Goal: Feedback & Contribution: Submit feedback/report problem

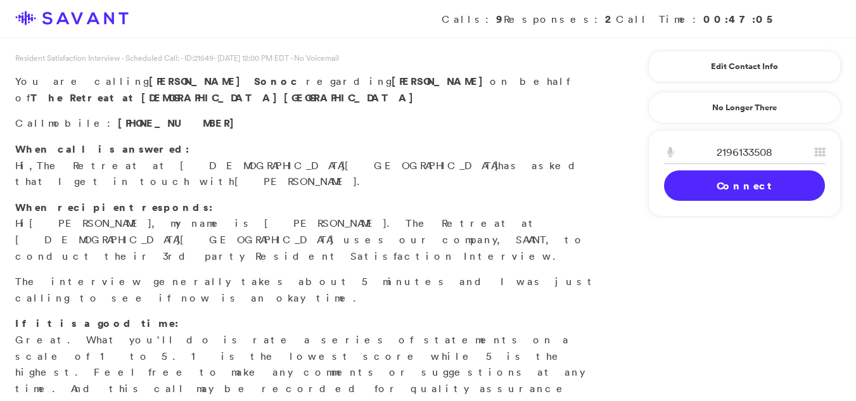
click at [747, 191] on link "Connect" at bounding box center [744, 185] width 161 height 30
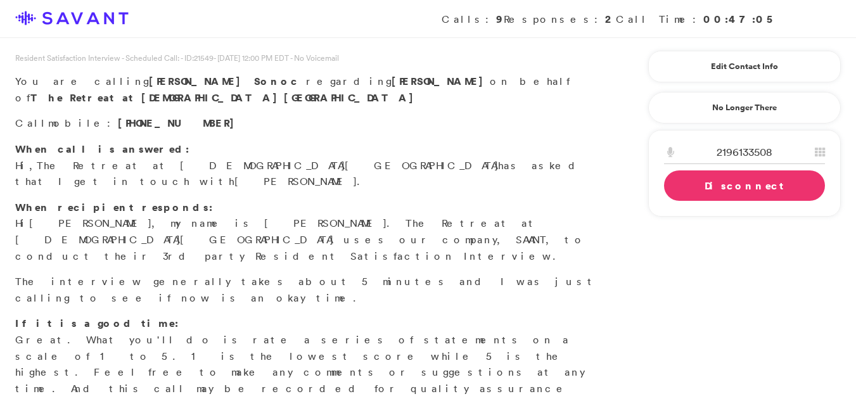
click at [751, 191] on link "Disconnect" at bounding box center [744, 185] width 161 height 30
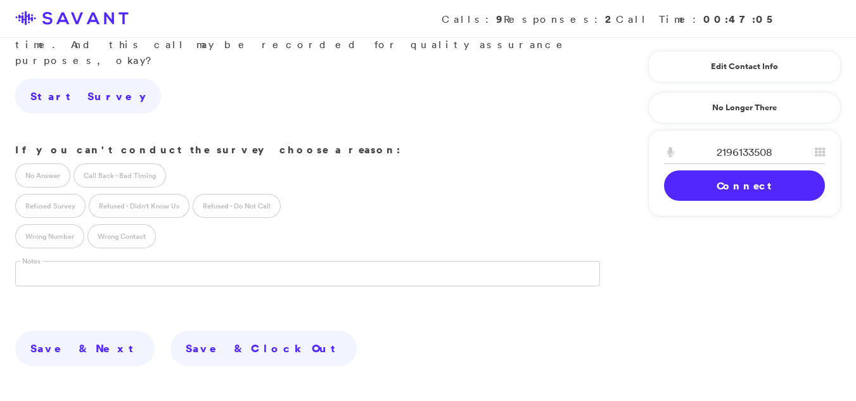
scroll to position [357, 0]
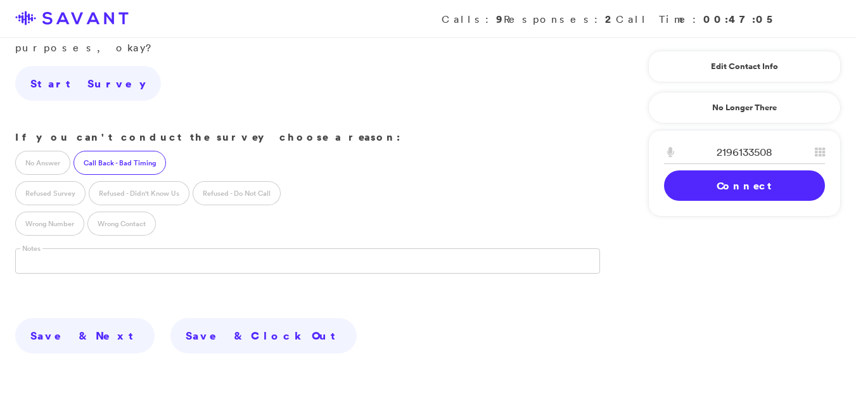
click at [108, 151] on label "Call Back - Bad Timing" at bounding box center [119, 163] width 92 height 24
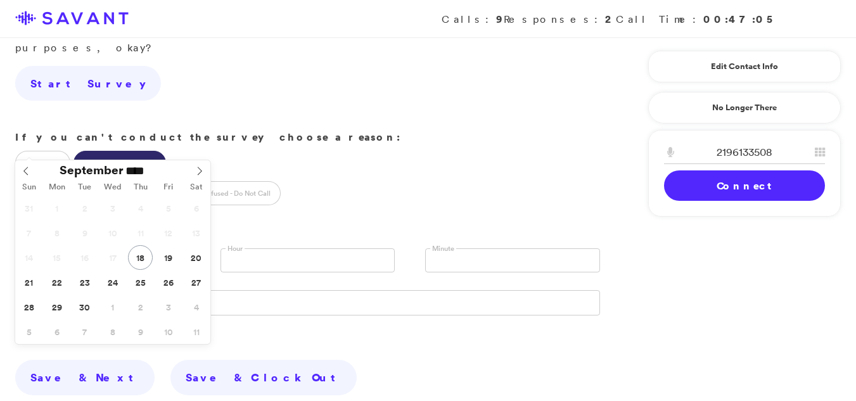
click at [53, 248] on input "text" at bounding box center [102, 260] width 175 height 24
type input "**********"
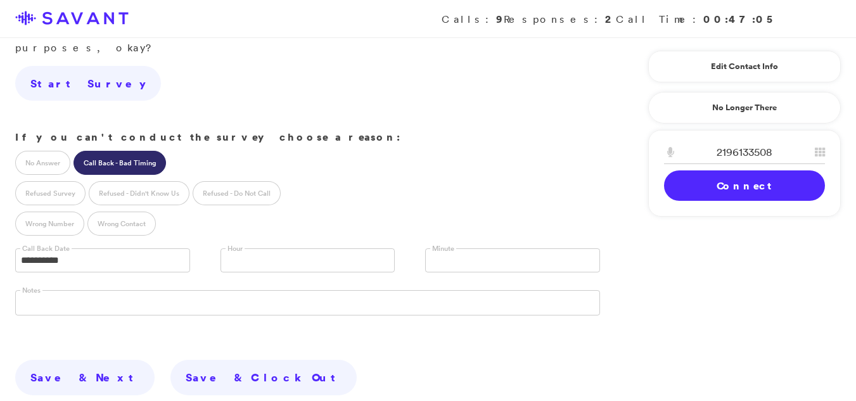
click at [234, 249] on input "text" at bounding box center [231, 261] width 11 height 24
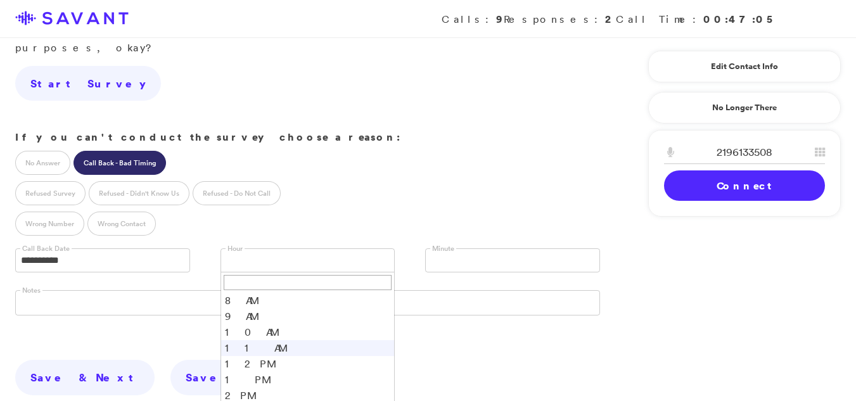
click at [231, 340] on li "11 AM" at bounding box center [308, 348] width 174 height 16
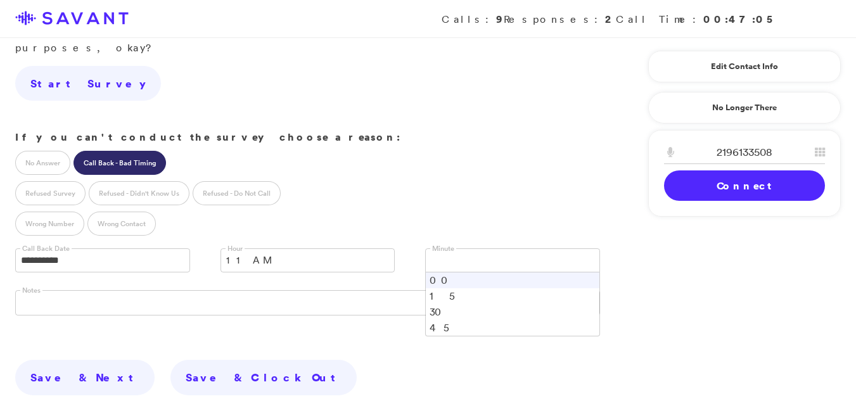
click at [452, 248] on link at bounding box center [512, 260] width 175 height 24
click at [441, 320] on li "45" at bounding box center [513, 328] width 174 height 16
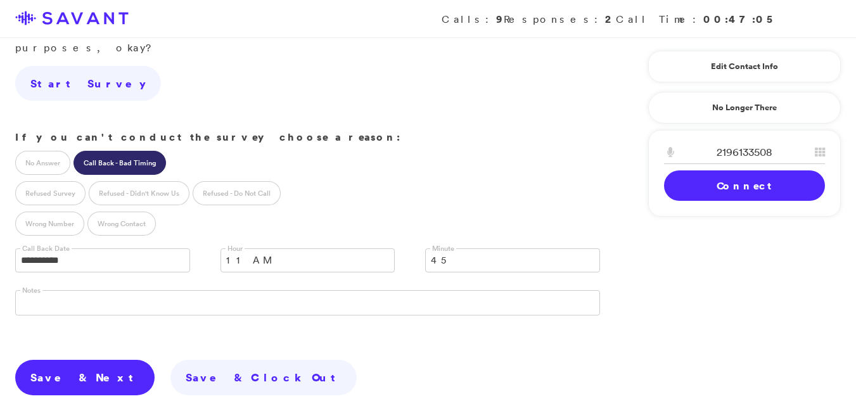
click at [50, 360] on link "Save & Next" at bounding box center [84, 377] width 139 height 35
